Goal: Task Accomplishment & Management: Complete application form

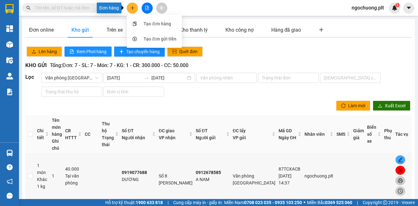
scroll to position [95, 0]
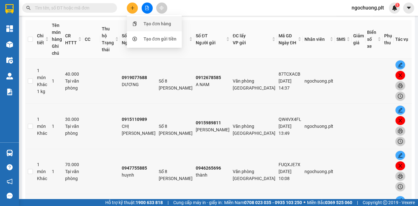
click at [156, 24] on div "Tạo đơn hàng" at bounding box center [158, 23] width 28 height 7
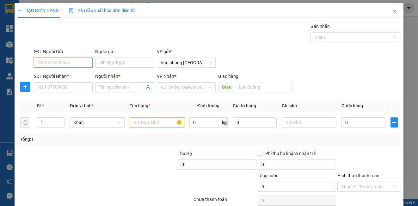
click at [81, 63] on input "SĐT Người Gửi" at bounding box center [63, 63] width 59 height 10
type input "0981569366"
click at [71, 75] on div "0981569366 - thanh" at bounding box center [62, 75] width 51 height 7
type input "thanh"
type input "0989214490"
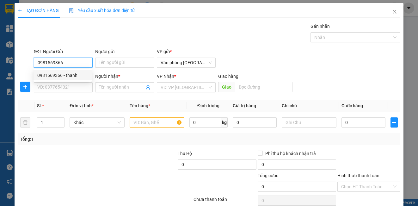
type input "CHƯNG"
type input "30.000"
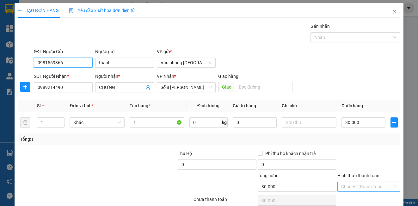
type input "0981569366"
click at [366, 186] on input "Hình thức thanh toán" at bounding box center [366, 186] width 51 height 9
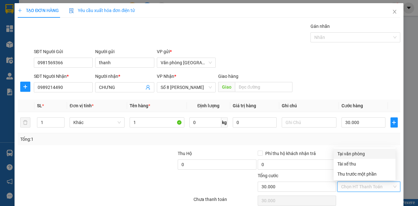
click at [345, 154] on div "Tại văn phòng" at bounding box center [364, 153] width 54 height 7
type input "0"
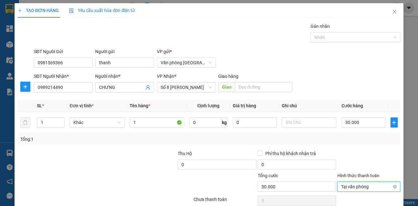
click at [346, 187] on span "Tại văn phòng" at bounding box center [368, 186] width 55 height 9
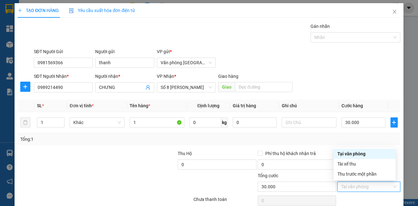
click at [361, 151] on div "Tại văn phòng" at bounding box center [364, 153] width 54 height 7
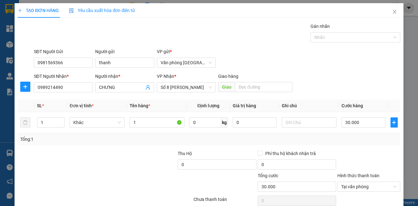
scroll to position [28, 0]
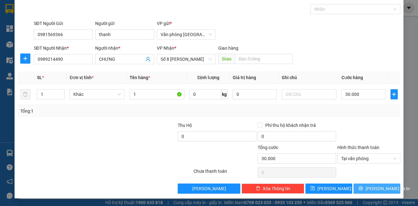
click at [366, 189] on button "[PERSON_NAME] và In" at bounding box center [376, 188] width 47 height 10
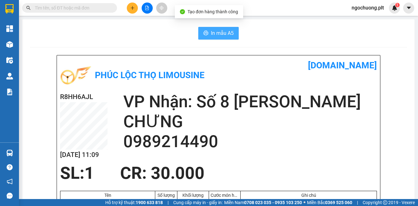
click at [217, 36] on span "In mẫu A5" at bounding box center [222, 33] width 23 height 8
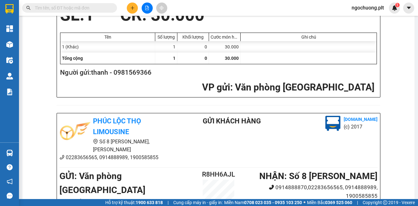
scroll to position [190, 0]
